Goal: Task Accomplishment & Management: Manage account settings

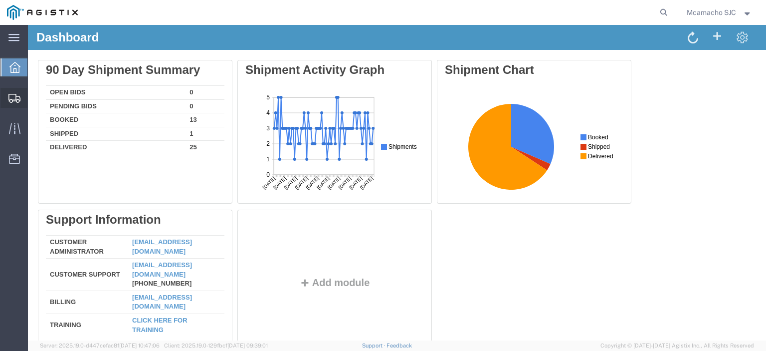
click at [34, 96] on span "Shipments" at bounding box center [30, 98] width 7 height 20
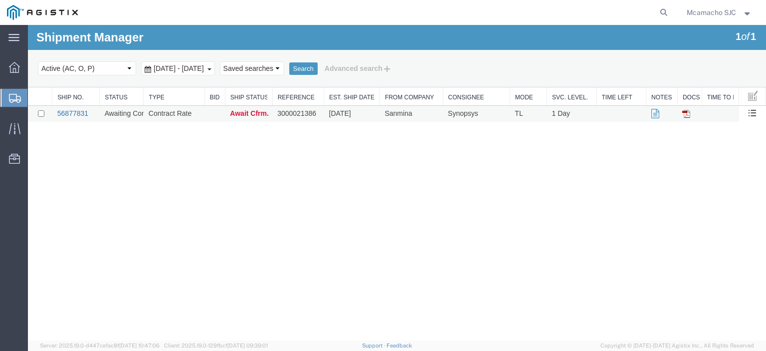
click at [76, 115] on link "56877831" at bounding box center [72, 113] width 31 height 8
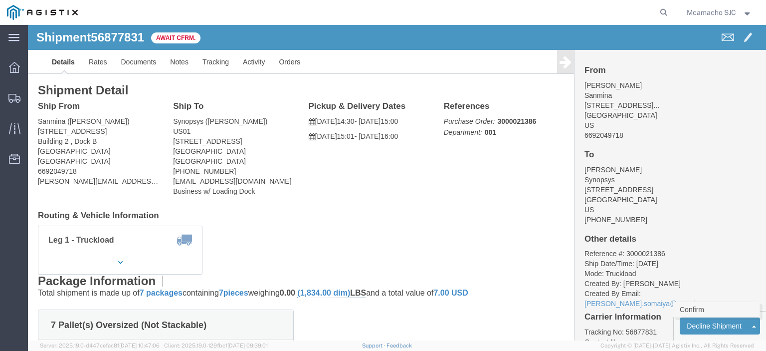
click link "Confirm"
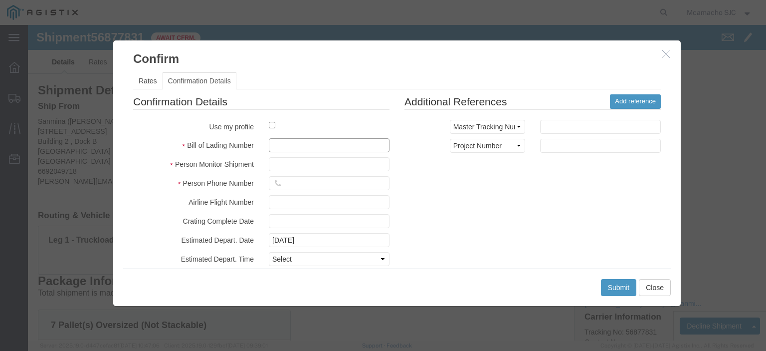
click input "text"
paste input "1000993404"
type input "1000993404"
drag, startPoint x: 252, startPoint y: 138, endPoint x: 262, endPoint y: 147, distance: 13.8
click input "text"
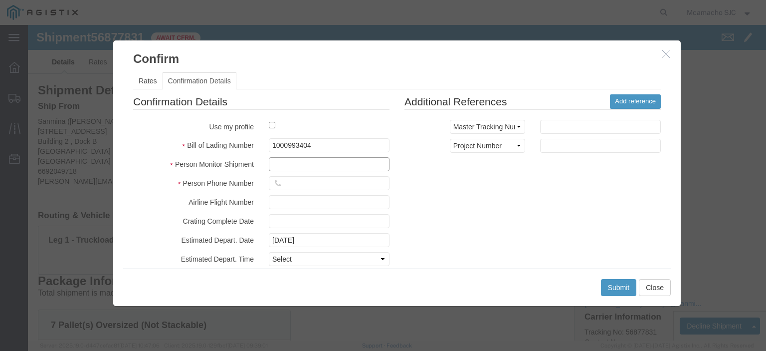
type input "[PERSON_NAME]"
click input "text"
type input "4084571280"
click select "Select Midnight 1 am 2 am 3 am 4 am 5 am 6 am 7 am 8 am 9 am 10 am 11 am 12 Noo…"
select select "1400"
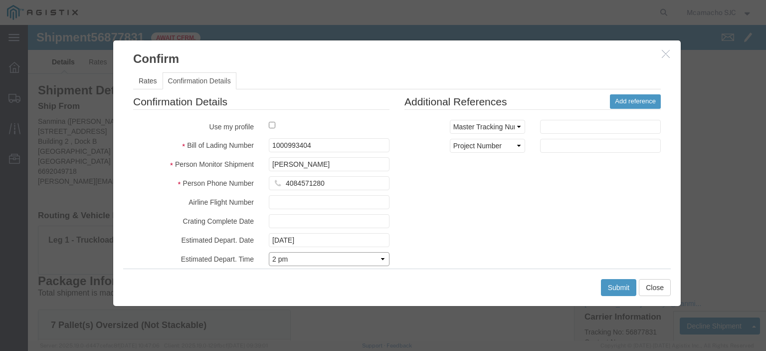
click select "Select Midnight 1 am 2 am 3 am 4 am 5 am 6 am 7 am 8 am 9 am 10 am 11 am 12 Noo…"
click div "Confirmation Details Use my profile Bill of Lading Number 1000993404 Person Mon…"
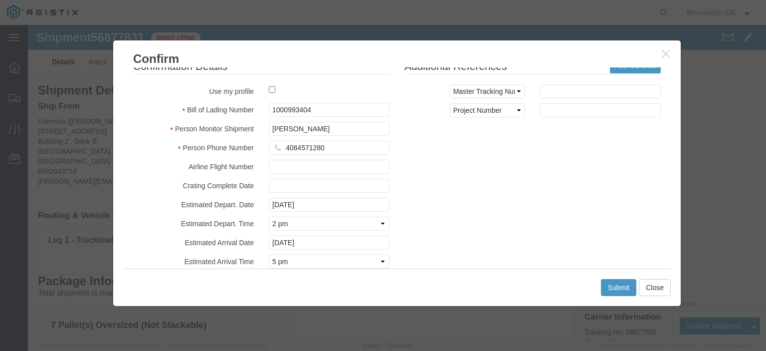
scroll to position [72, 0]
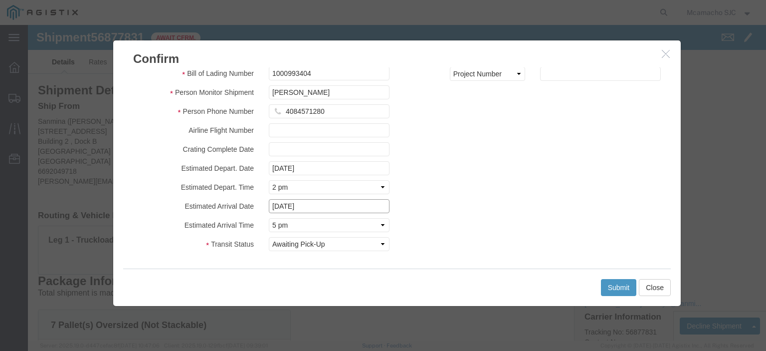
click input "[DATE]"
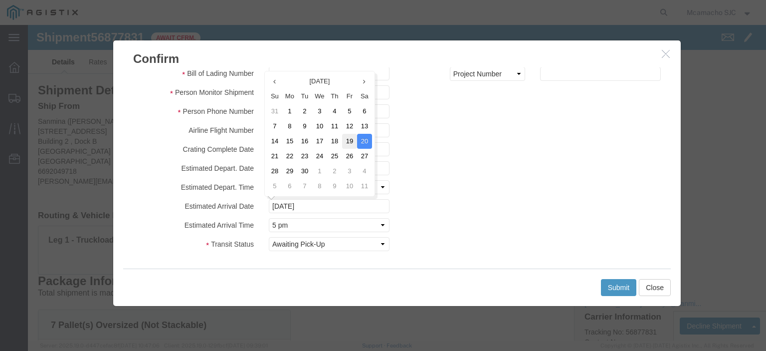
click td "19"
type input "[DATE]"
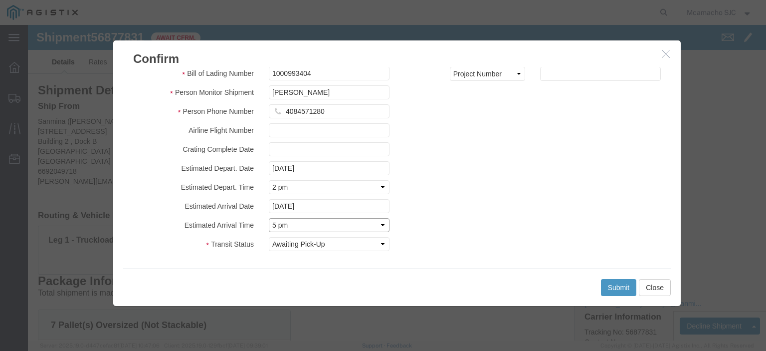
click select "Select Midnight 1 am 2 am 3 am 4 am 5 am 6 am 7 am 8 am 9 am 10 am 11 am 12 Noo…"
select select "1600"
click select "Select Midnight 1 am 2 am 3 am 4 am 5 am 6 am 7 am 8 am 9 am 10 am 11 am 12 Noo…"
click button "Submit"
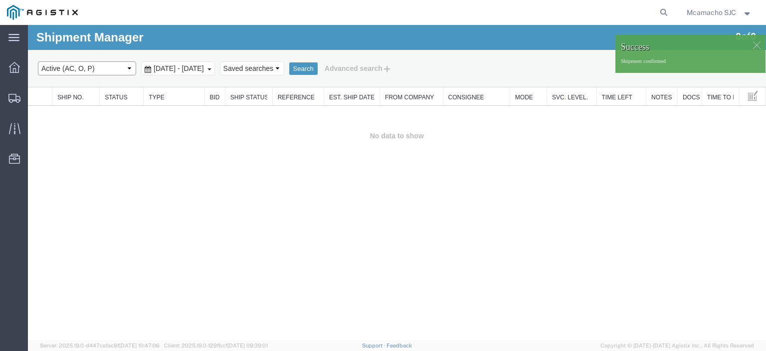
click at [53, 65] on select "Select status Active (AC, O, P) All Approved Awaiting Confirmation (AC) Booked …" at bounding box center [87, 68] width 98 height 14
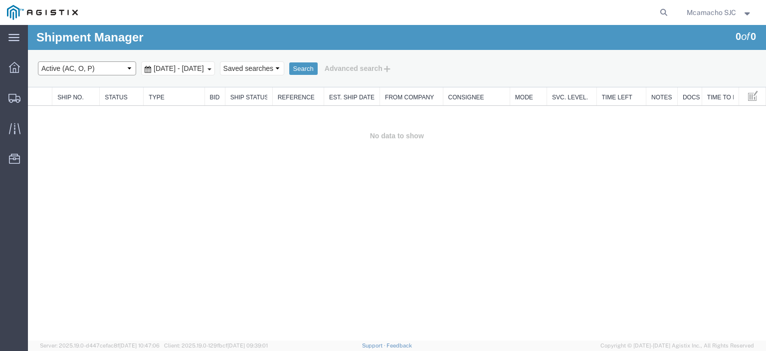
select select "BOOK"
click at [38, 61] on select "Select status Active (AC, O, P) All Approved Awaiting Confirmation (AC) Booked …" at bounding box center [87, 68] width 98 height 14
click at [318, 68] on button "Search" at bounding box center [303, 68] width 28 height 13
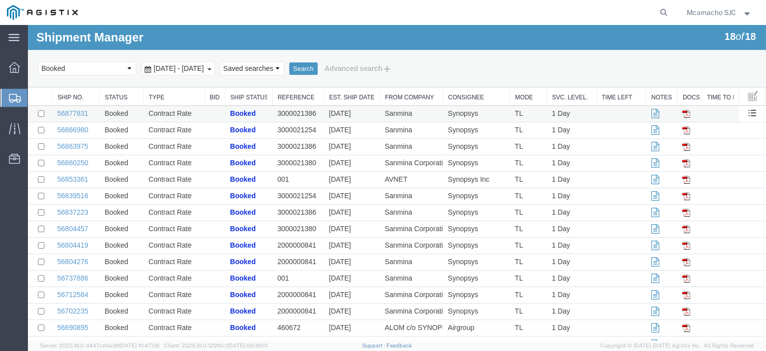
click at [68, 117] on td "56877831" at bounding box center [75, 114] width 47 height 16
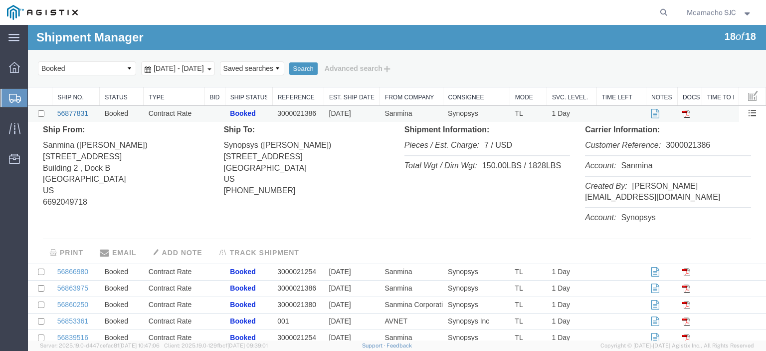
click at [79, 109] on link "56877831" at bounding box center [72, 113] width 31 height 8
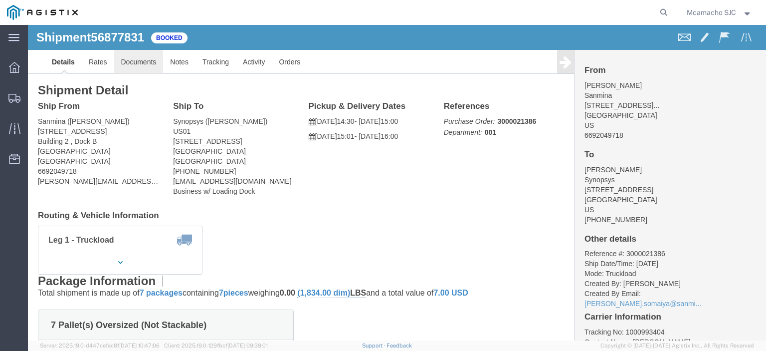
click link "Documents"
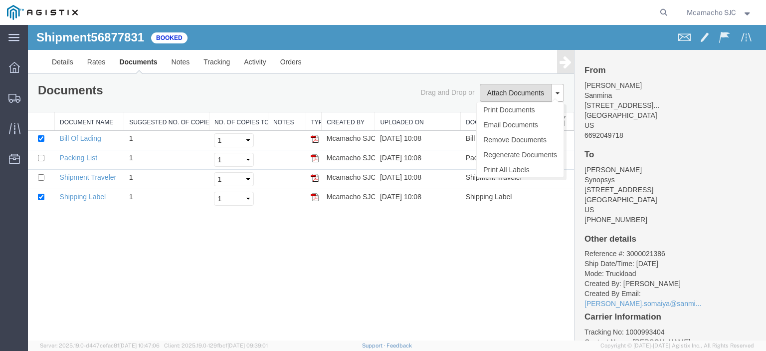
click at [507, 94] on button "Attach Documents" at bounding box center [516, 93] width 72 height 18
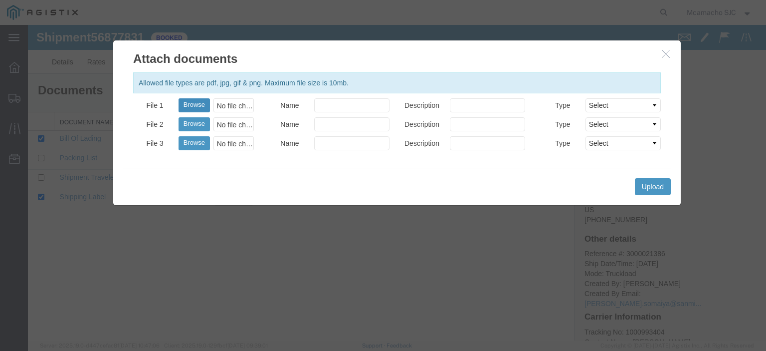
click at [198, 103] on button "Browse" at bounding box center [193, 105] width 31 height 14
type input "C:\fakepath\1000993404.pdf"
click at [360, 105] on input "Name" at bounding box center [351, 105] width 75 height 14
type input "AIRGROUP"
click at [475, 107] on input "Description" at bounding box center [487, 105] width 75 height 14
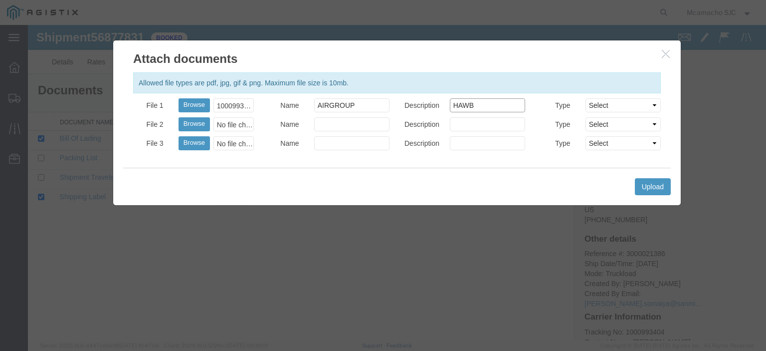
type input "HAWB"
click at [602, 103] on select "Select AWB Label Bill of Lading/Air Waybill Certificate of Origin (English) Cla…" at bounding box center [622, 105] width 75 height 14
select select "BILL_OF_LADING"
click at [585, 98] on select "Select AWB Label Bill of Lading/Air Waybill Certificate of Origin (English) Cla…" at bounding box center [622, 105] width 75 height 14
click at [653, 183] on button "Upload" at bounding box center [653, 186] width 36 height 17
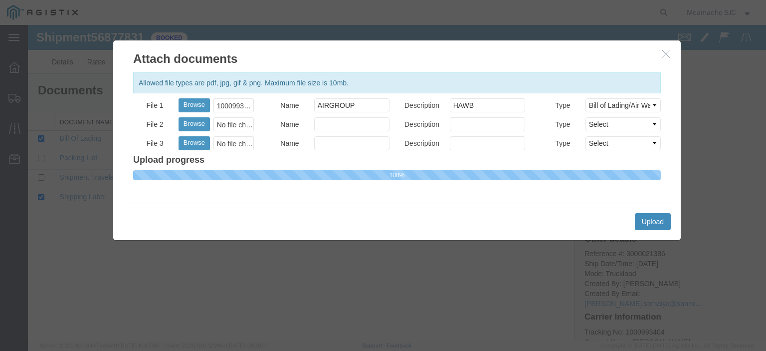
select select
